Goal: Task Accomplishment & Management: Manage account settings

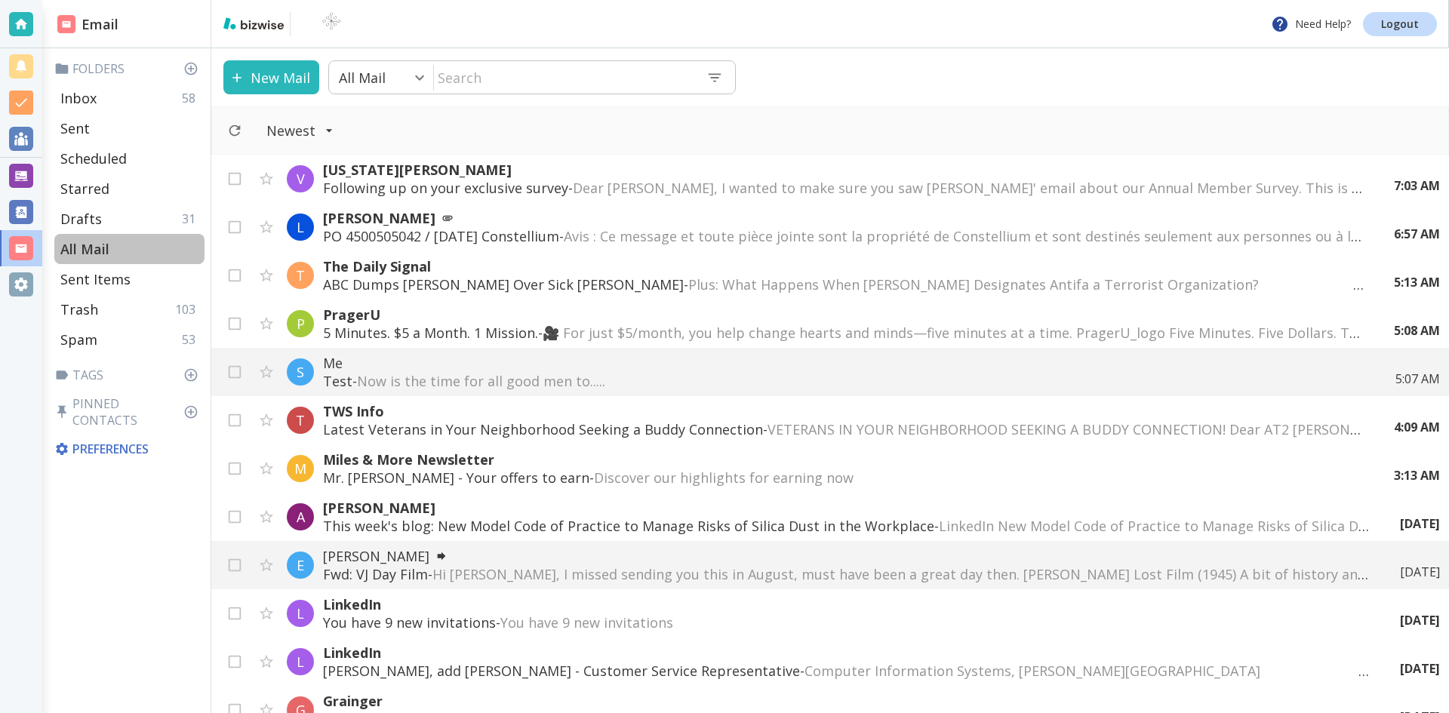
click at [134, 245] on div "All Mail" at bounding box center [129, 249] width 150 height 30
click at [106, 93] on div "Inbox 58" at bounding box center [129, 98] width 150 height 30
type input "0"
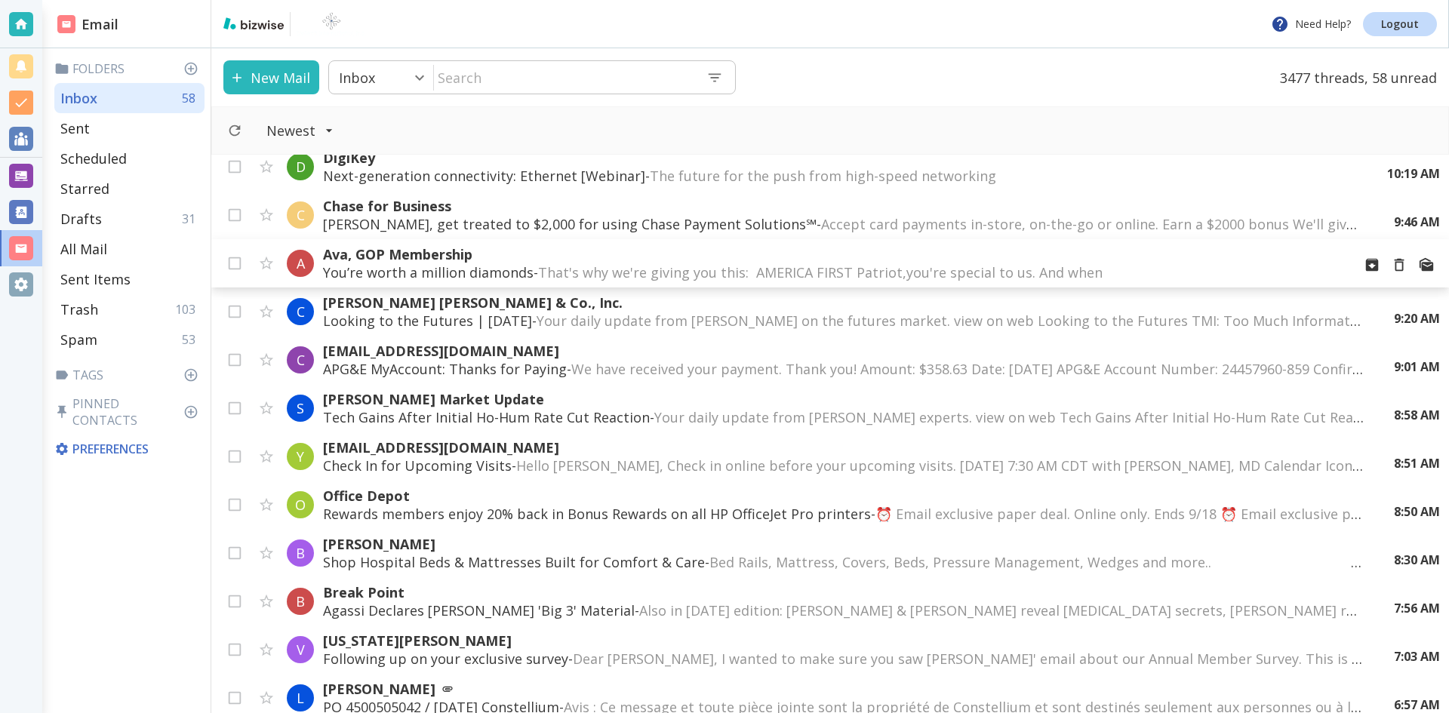
scroll to position [377, 0]
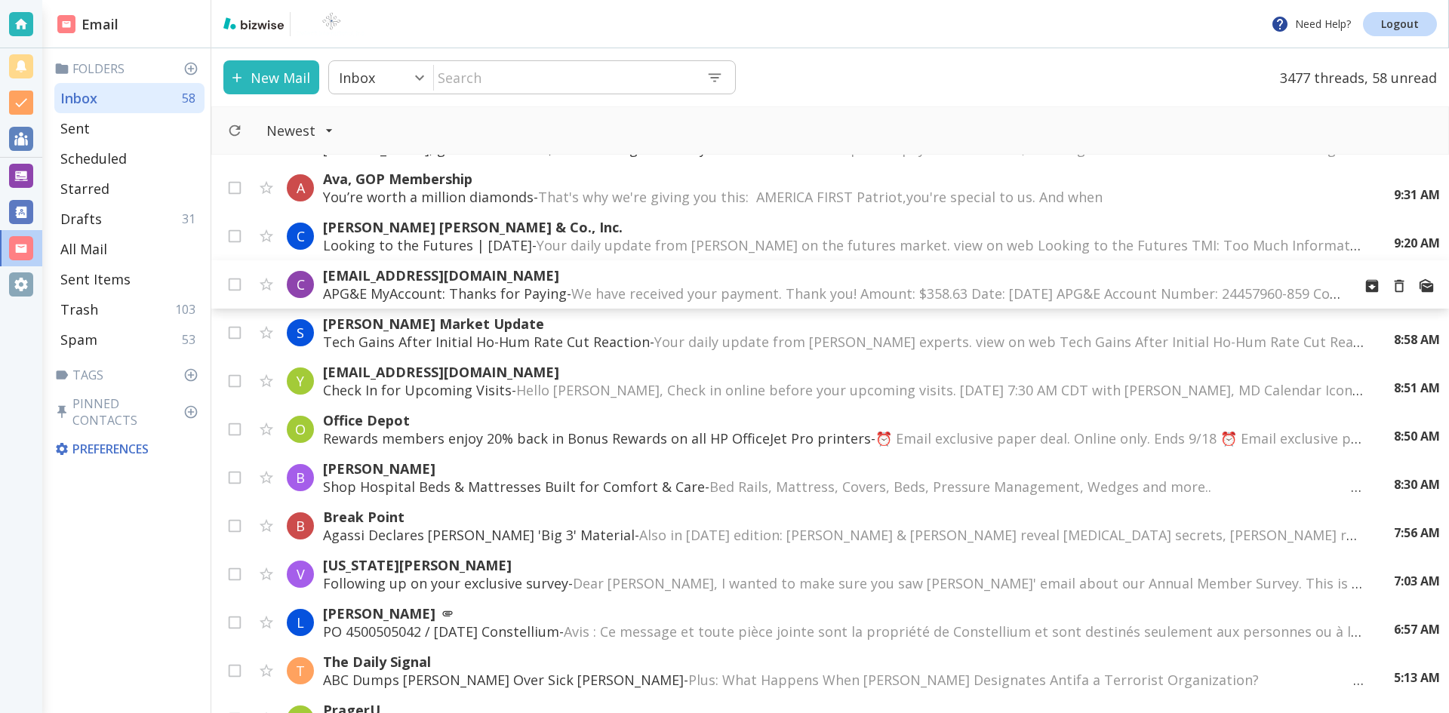
click at [586, 289] on span "We have received your payment. Thank you! Amount: $358.63 Date: [DATE] APG&E Ac…" at bounding box center [1203, 293] width 1265 height 18
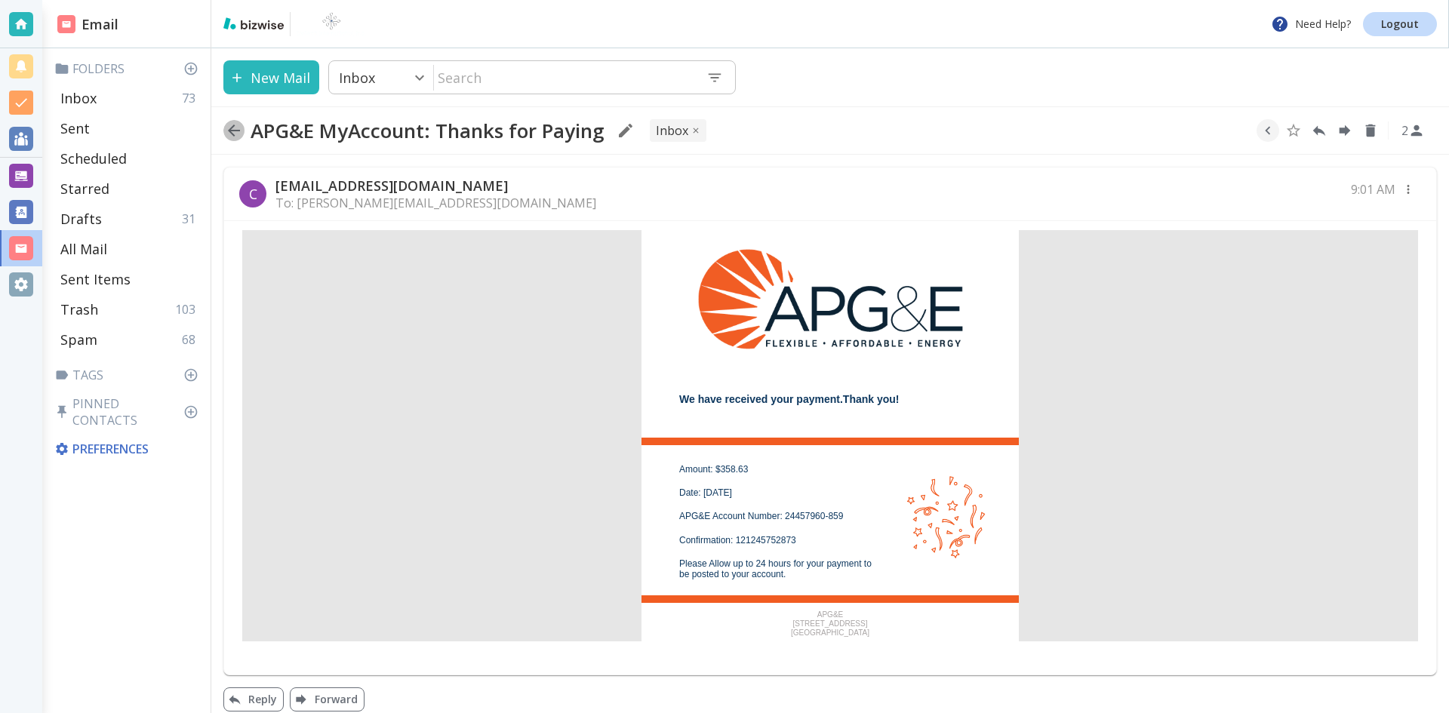
click at [231, 128] on icon "button" at bounding box center [234, 131] width 12 height 12
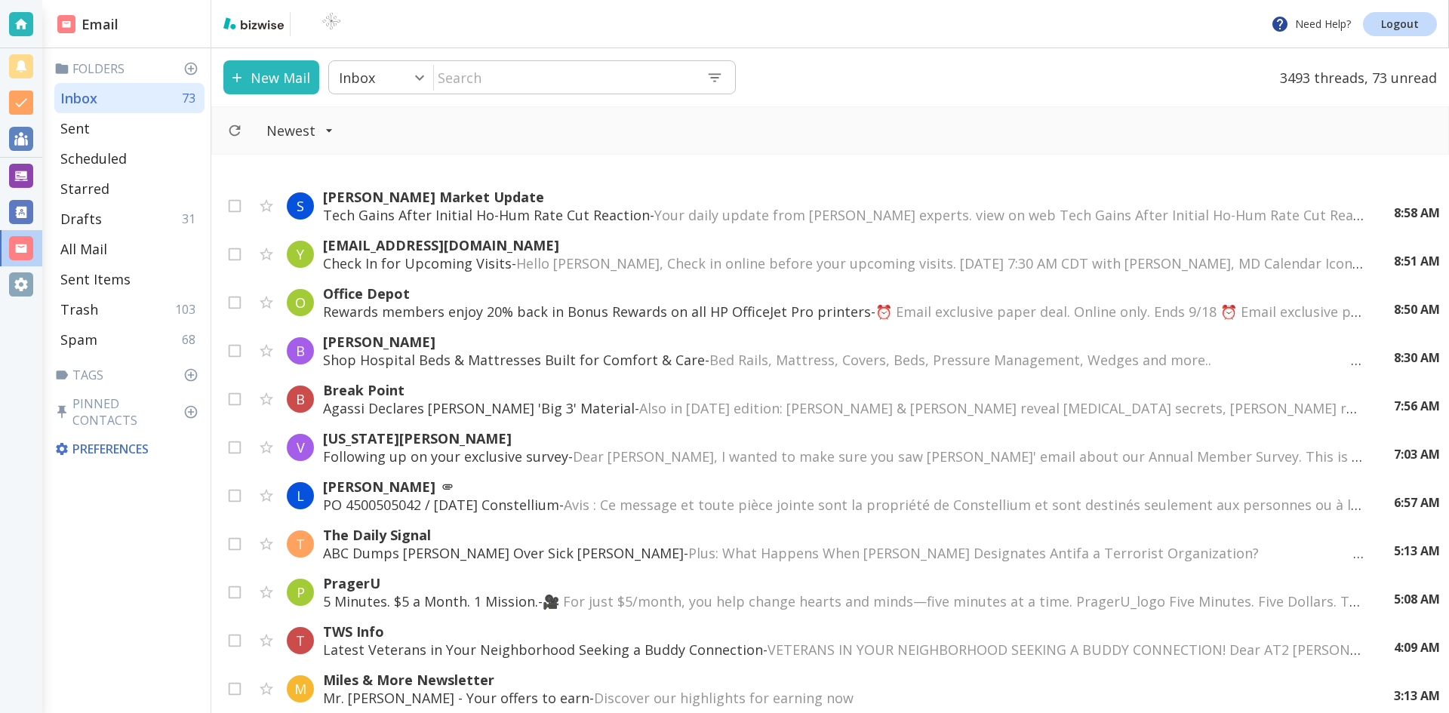
scroll to position [604, 0]
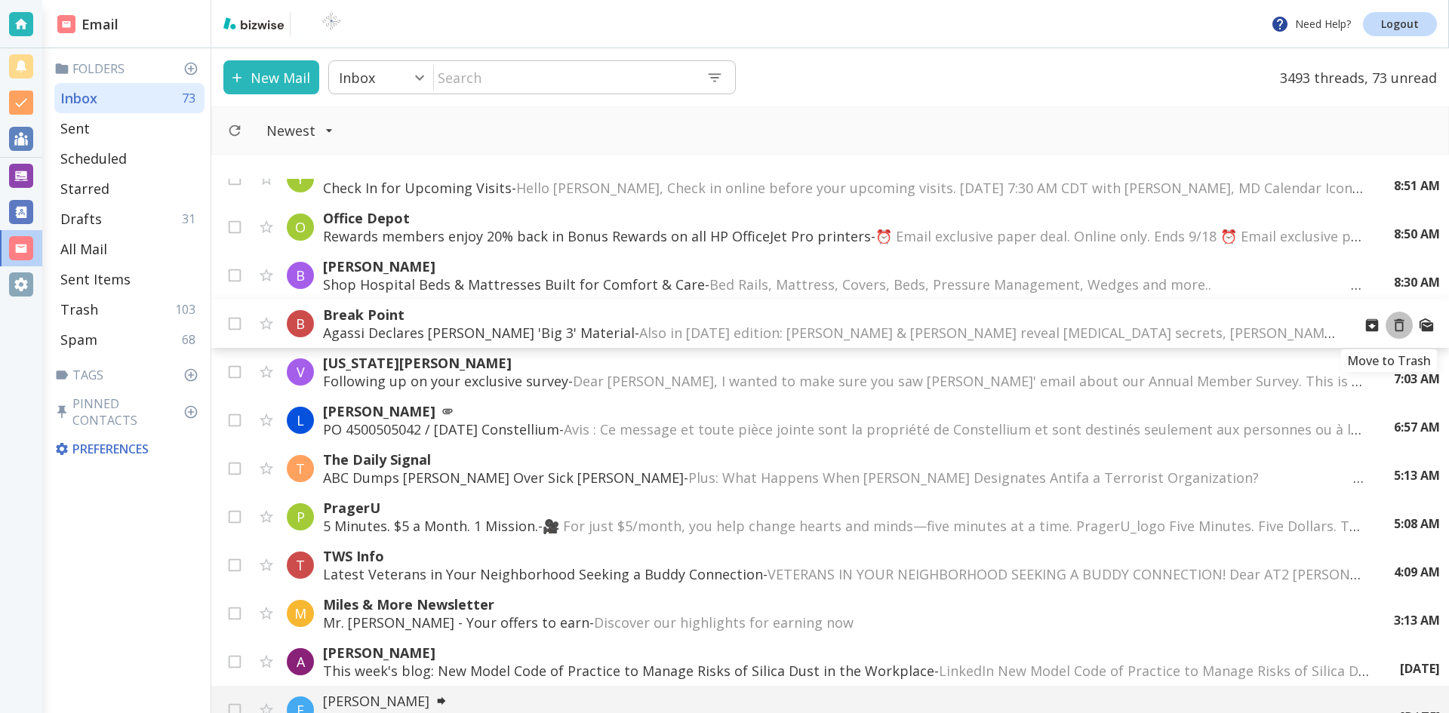
click at [1391, 324] on icon "Move to Trash" at bounding box center [1399, 325] width 17 height 17
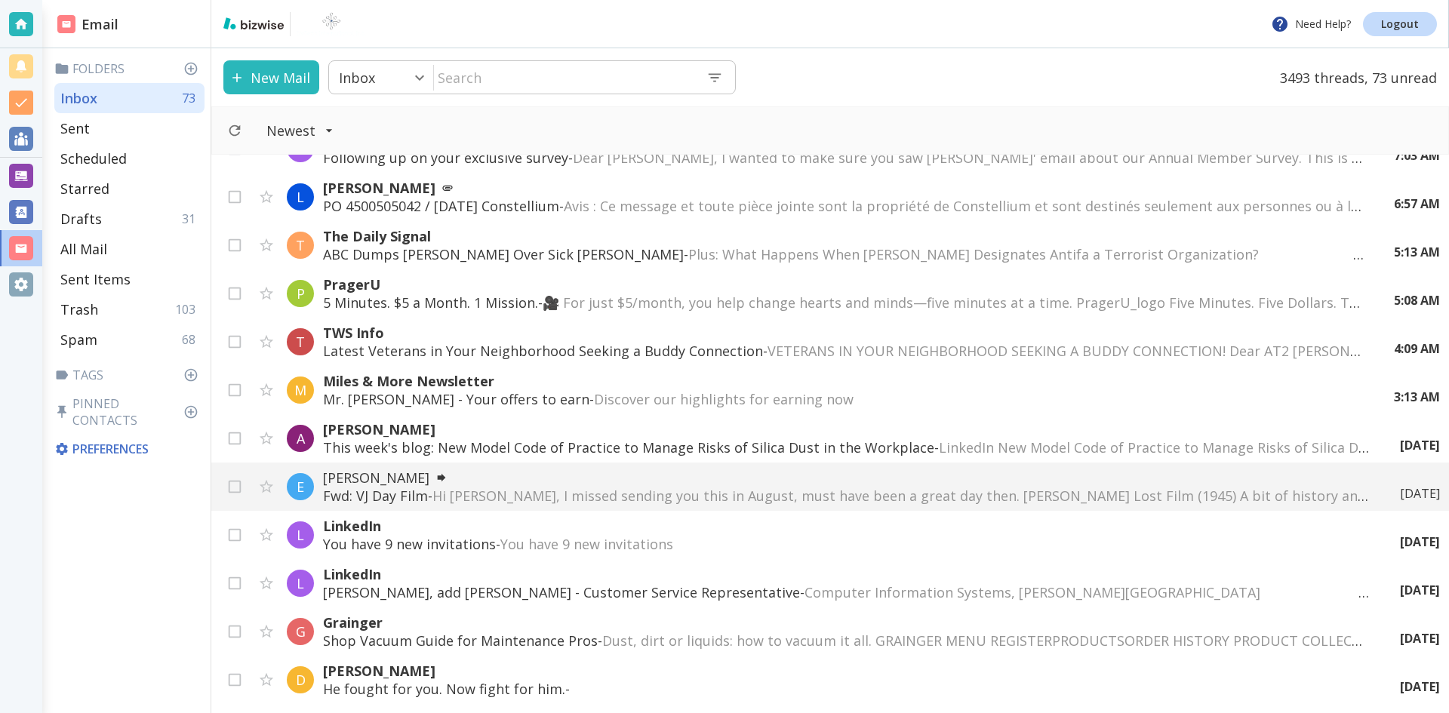
scroll to position [830, 0]
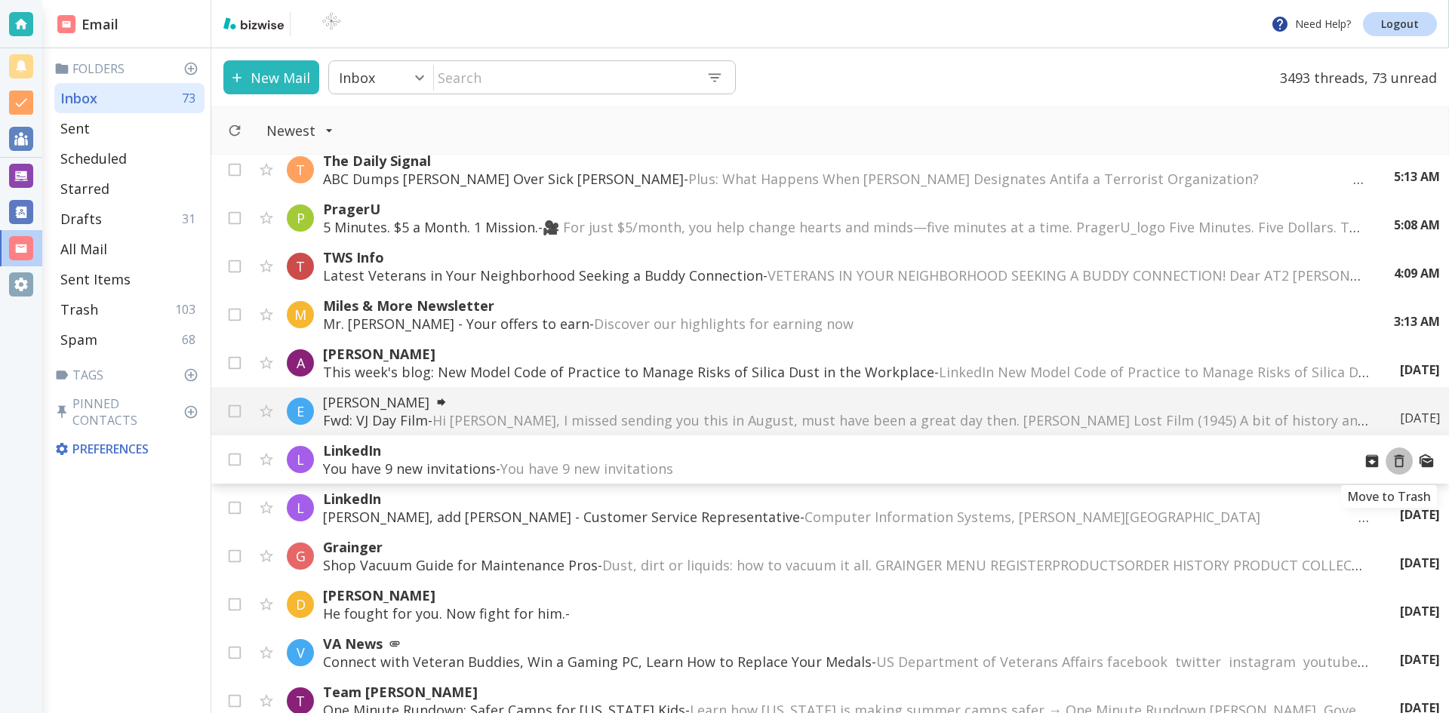
click at [1391, 461] on icon "Move to Trash" at bounding box center [1399, 461] width 17 height 17
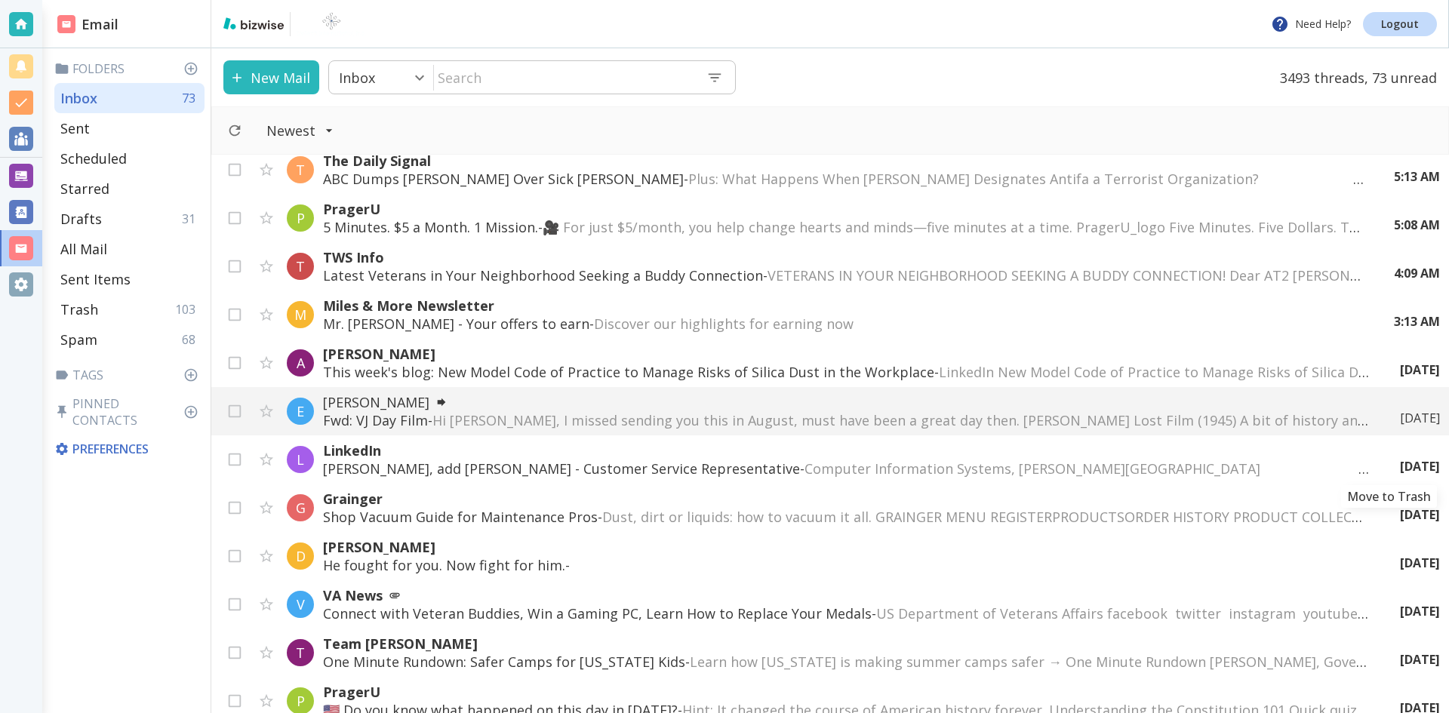
click at [1388, 461] on div "[DATE]" at bounding box center [1414, 466] width 52 height 17
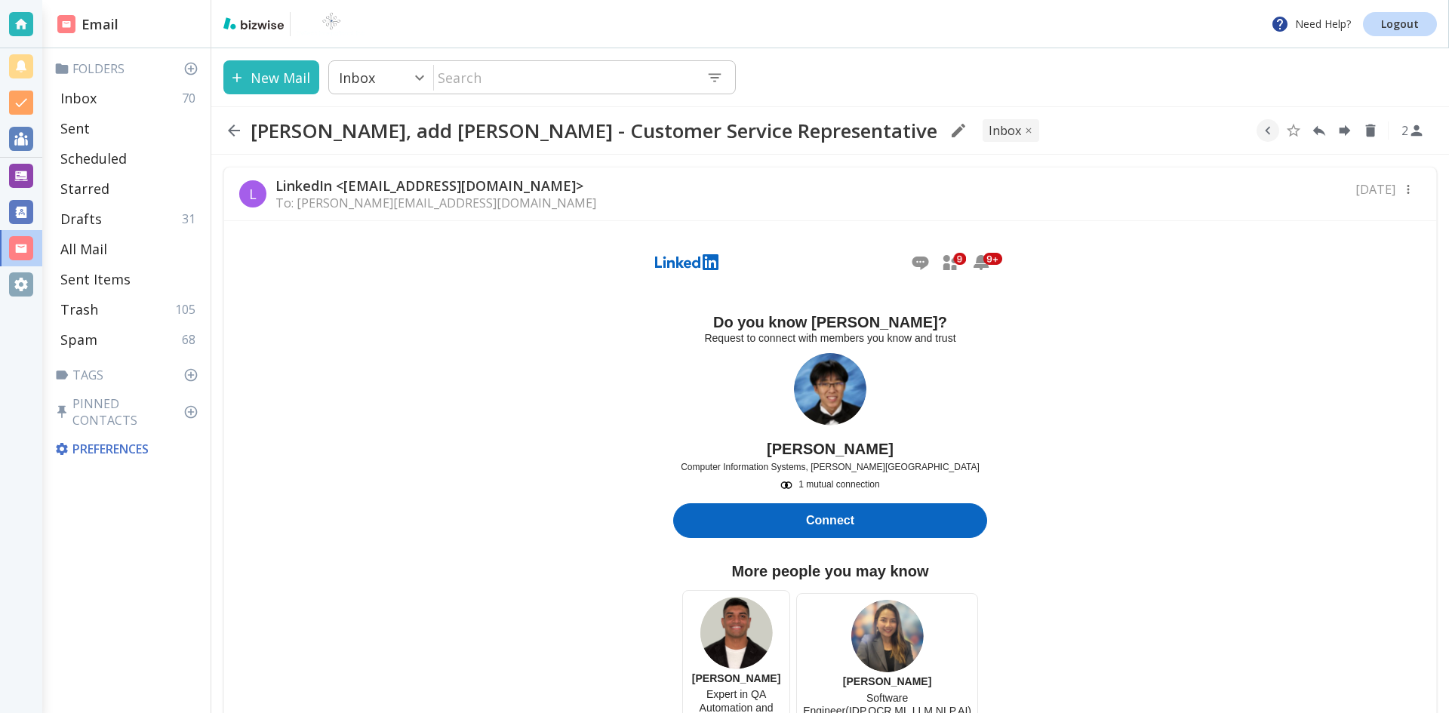
click at [230, 128] on icon "button" at bounding box center [234, 130] width 18 height 18
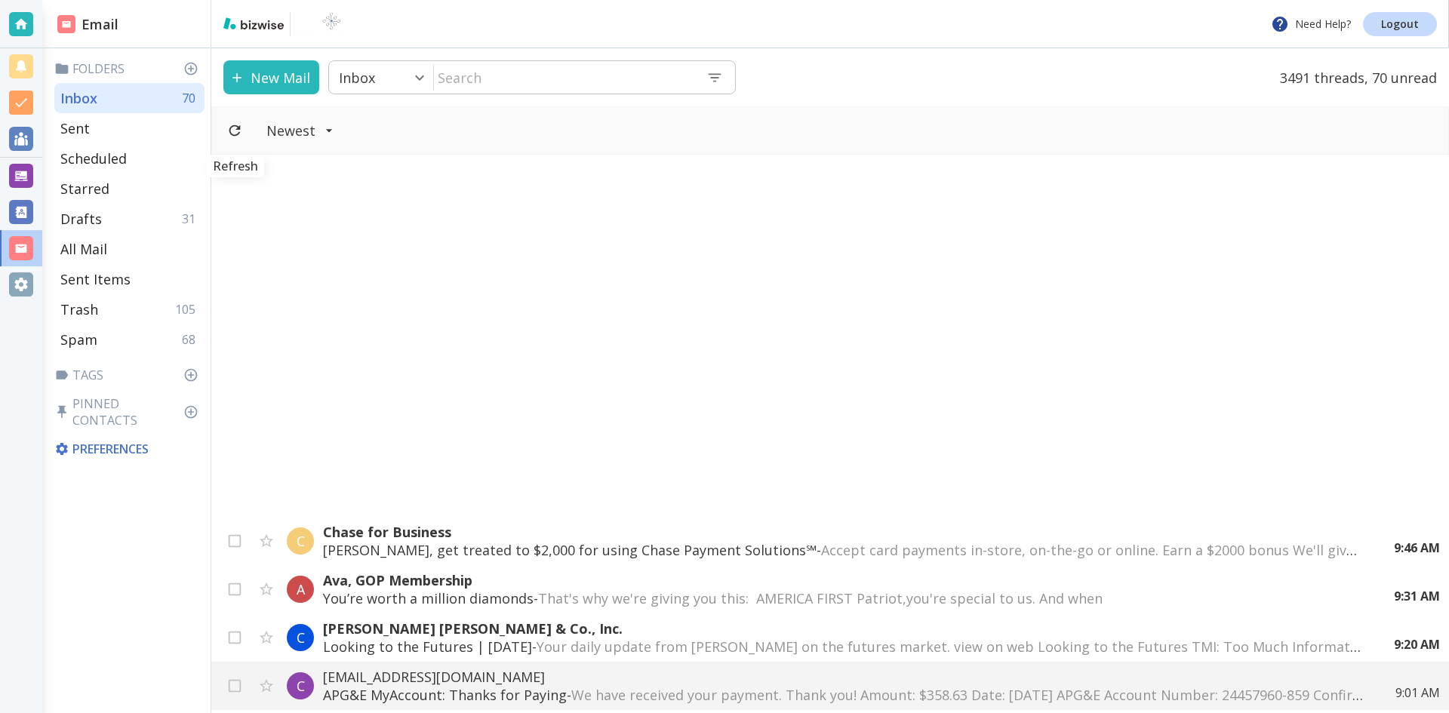
scroll to position [830, 0]
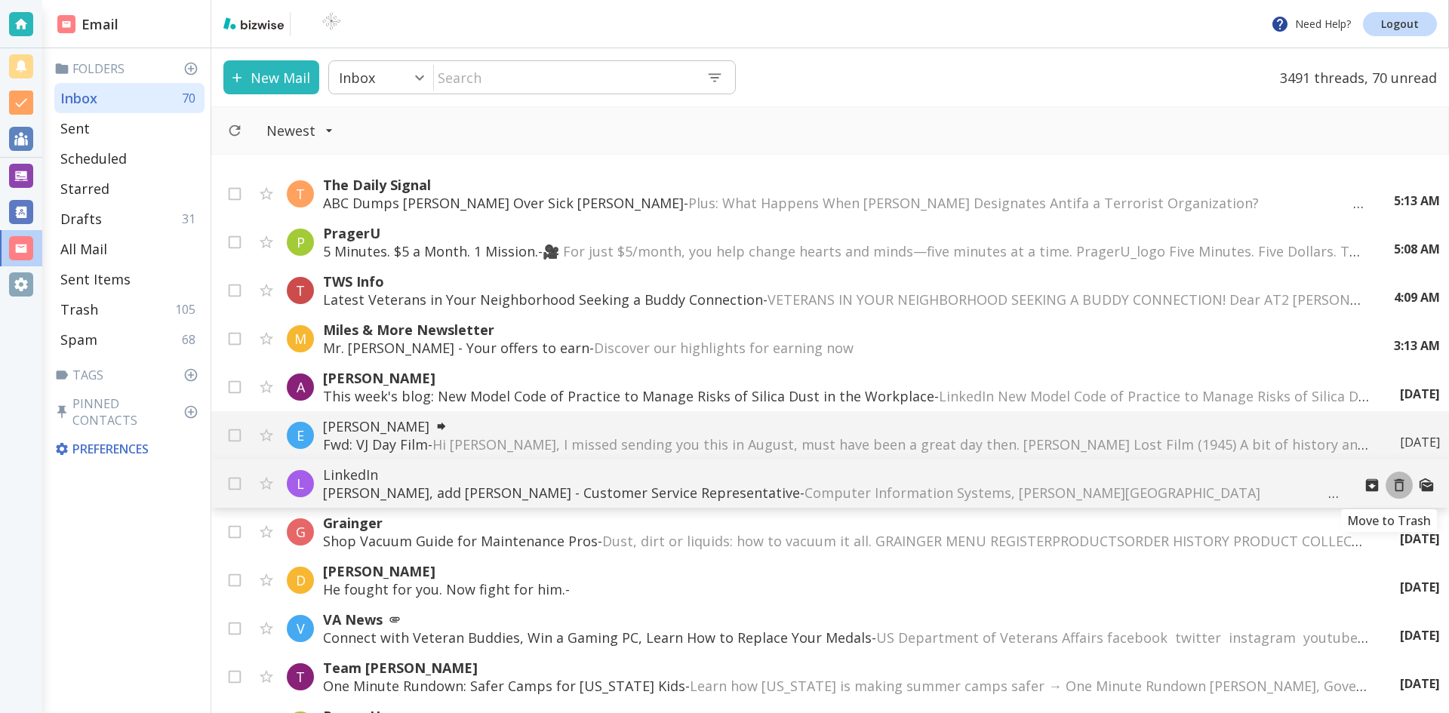
click at [1391, 488] on icon "Move to Trash" at bounding box center [1399, 485] width 17 height 17
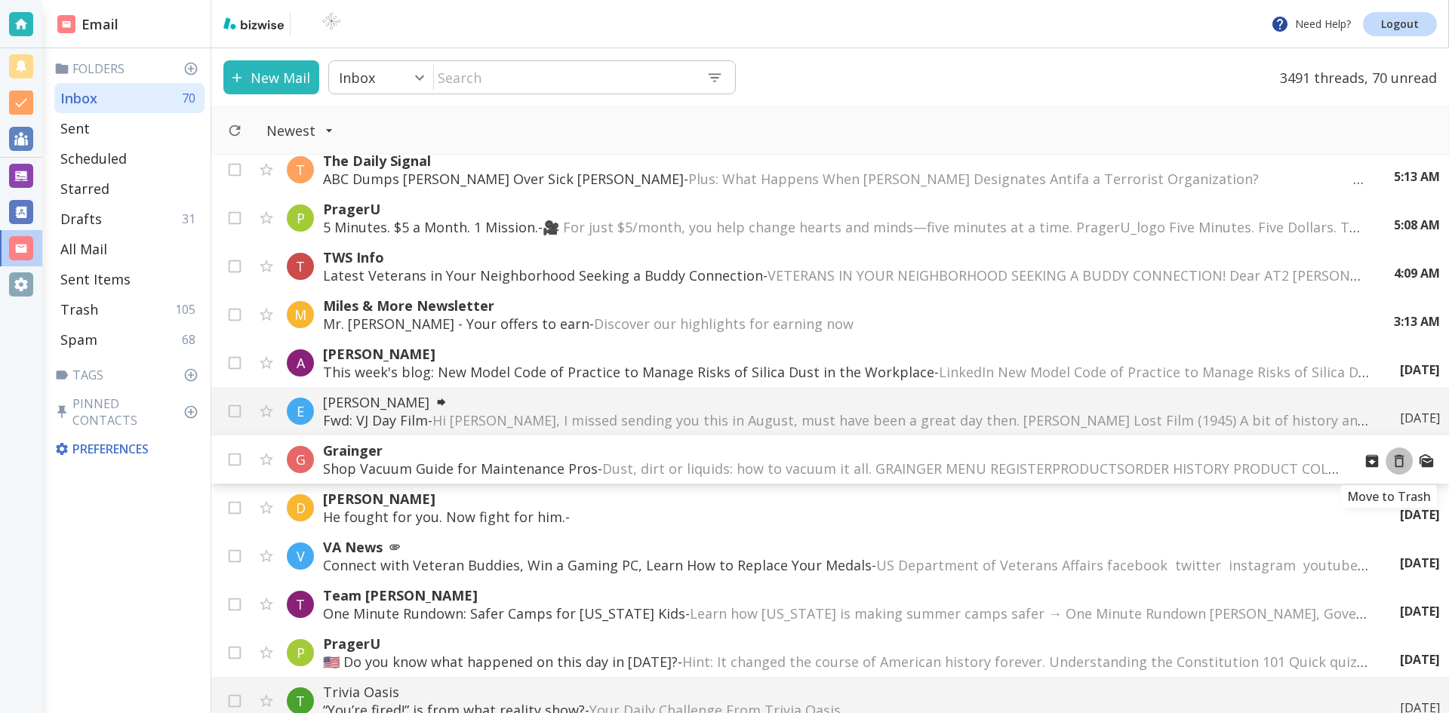
click at [1394, 463] on icon "Move to Trash" at bounding box center [1399, 461] width 10 height 13
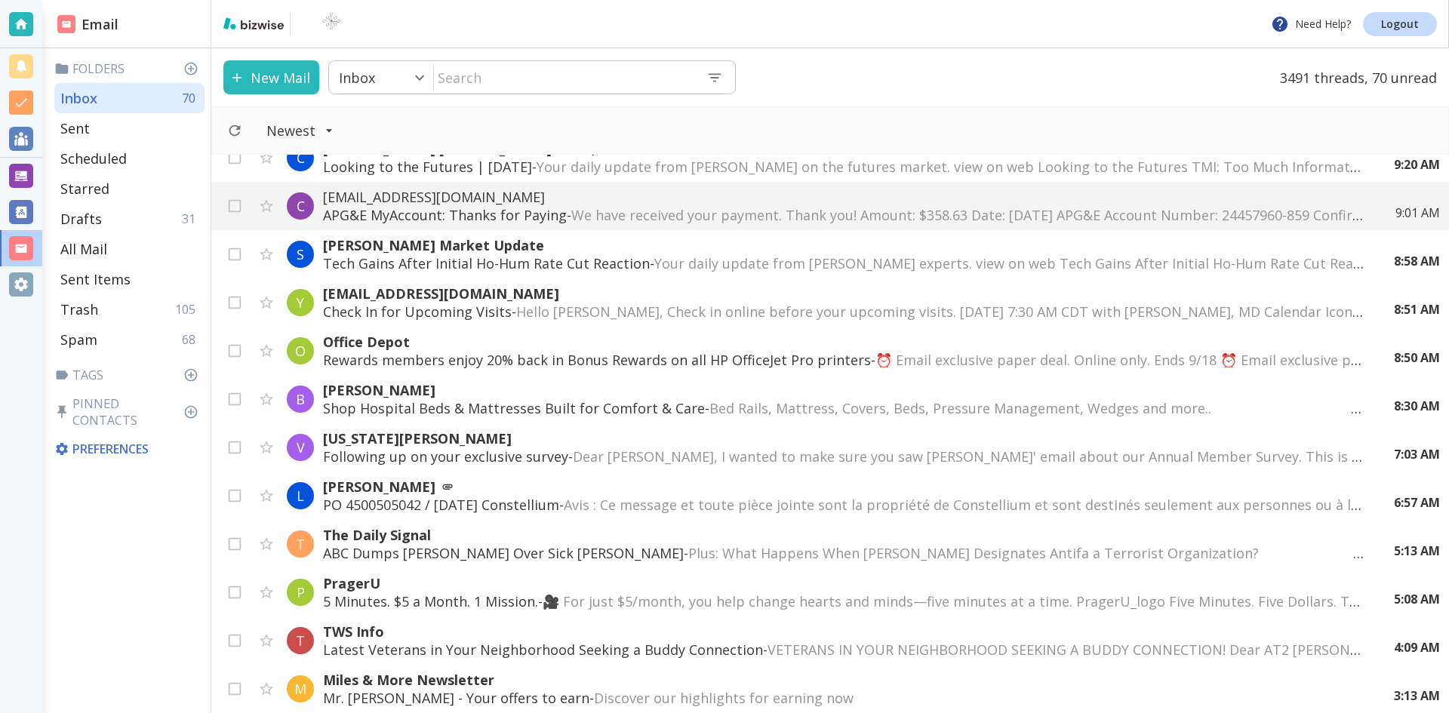
scroll to position [377, 0]
